Goal: Task Accomplishment & Management: Manage account settings

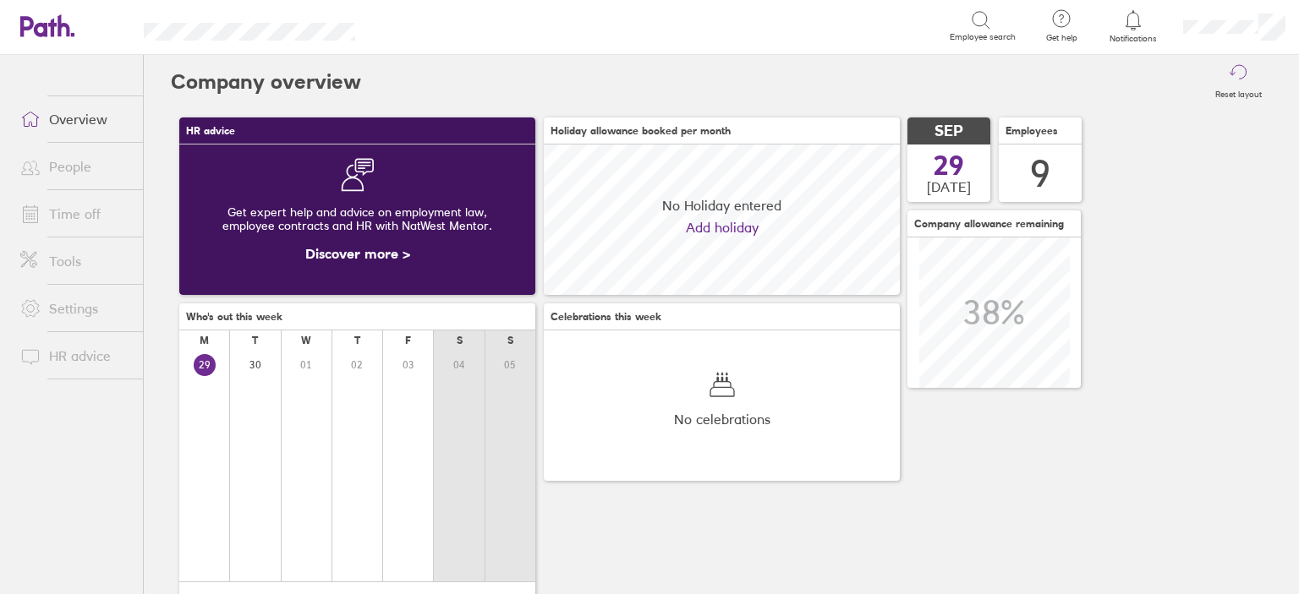
scroll to position [150, 356]
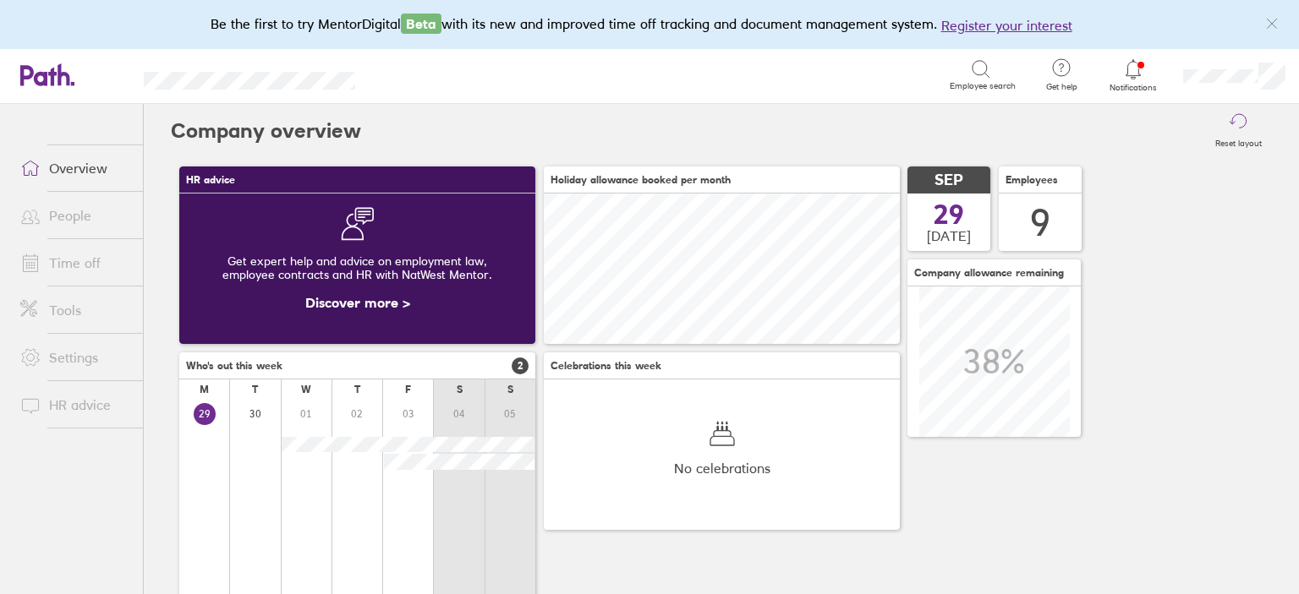
click at [1129, 69] on icon at bounding box center [1133, 69] width 20 height 20
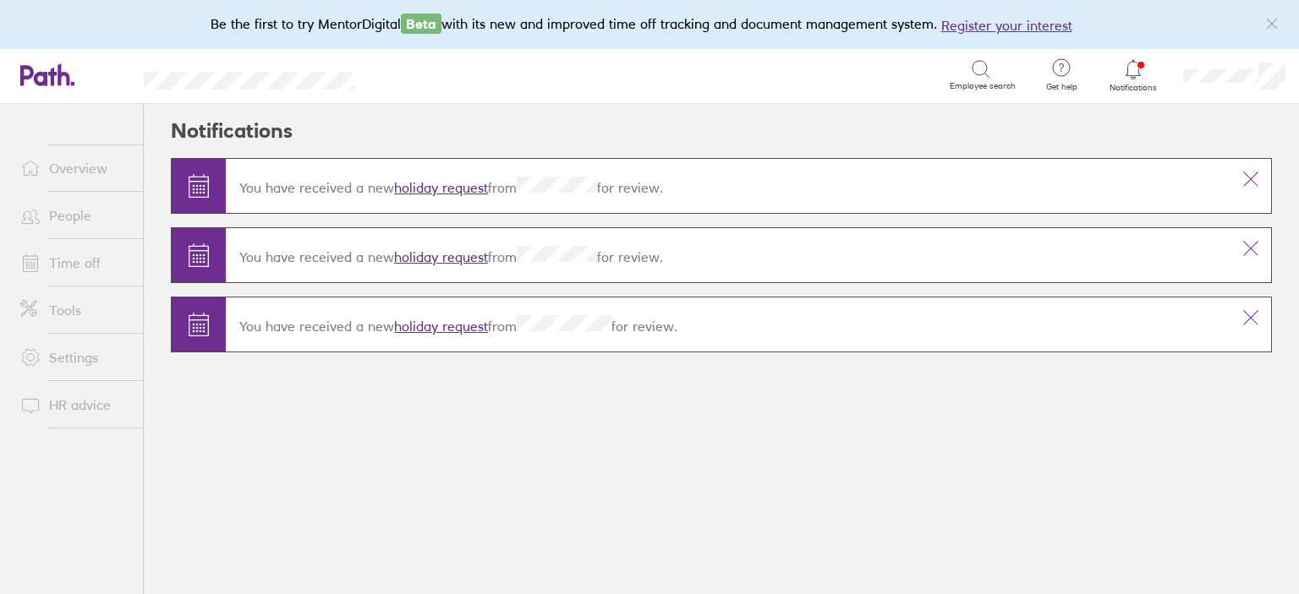
click at [474, 181] on link "holiday request" at bounding box center [441, 187] width 94 height 17
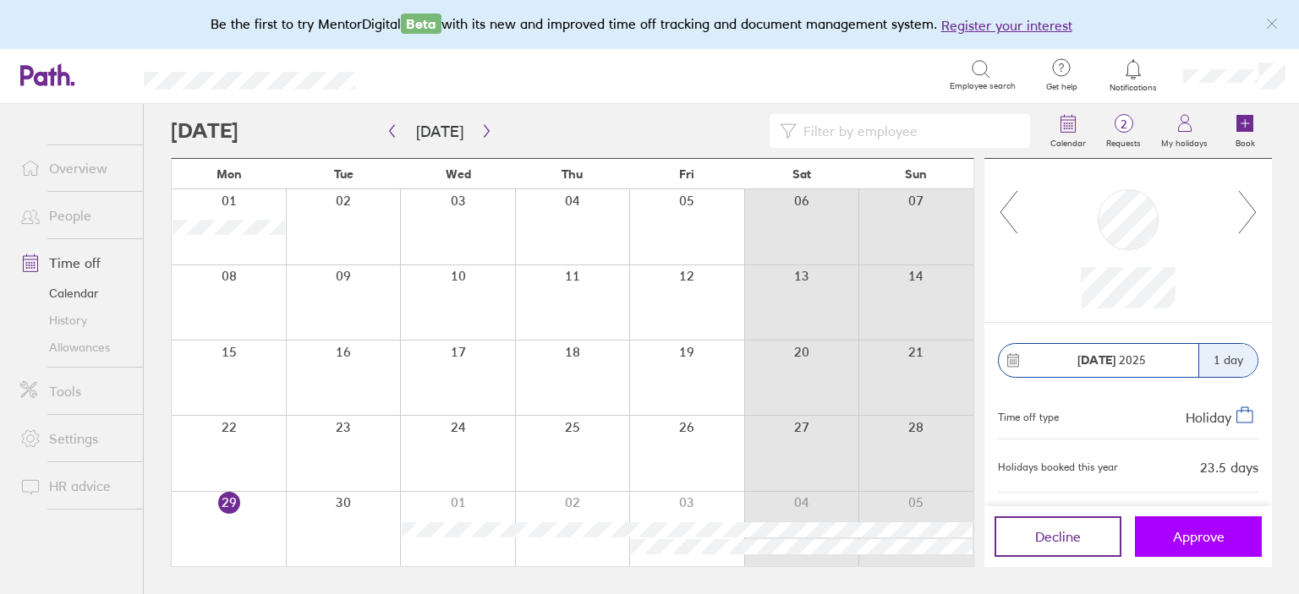
click at [1211, 543] on span "Approve" at bounding box center [1199, 536] width 52 height 15
